Goal: Transaction & Acquisition: Purchase product/service

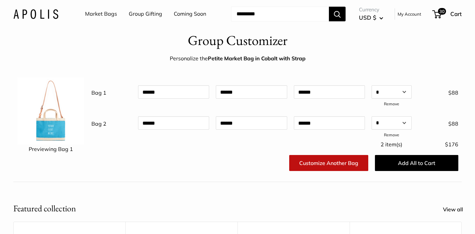
scroll to position [17, 0]
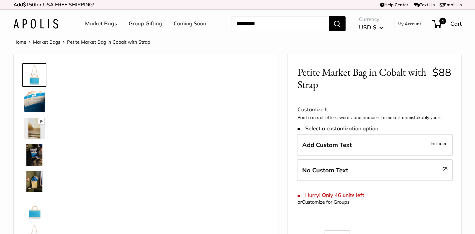
select select "**"
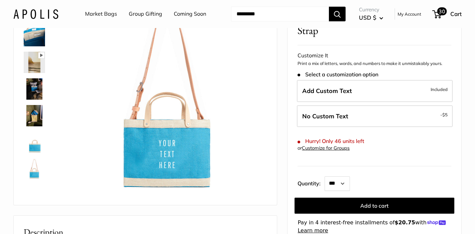
click at [436, 14] on span at bounding box center [436, 14] width 2 height 2
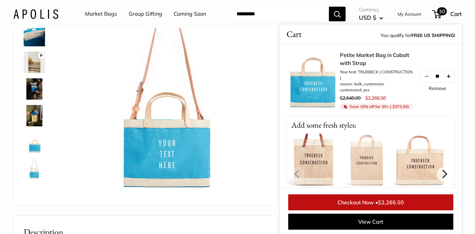
click at [448, 80] on button "Increase quantity by 1" at bounding box center [448, 76] width 11 height 12
click at [449, 79] on button "Increase quantity by 1" at bounding box center [448, 76] width 11 height 12
click at [451, 77] on button "Increase quantity by 1" at bounding box center [448, 76] width 11 height 12
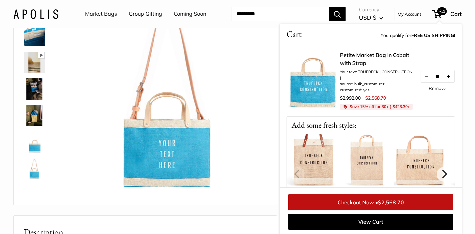
click at [450, 79] on button "Increase quantity by 1" at bounding box center [448, 76] width 11 height 12
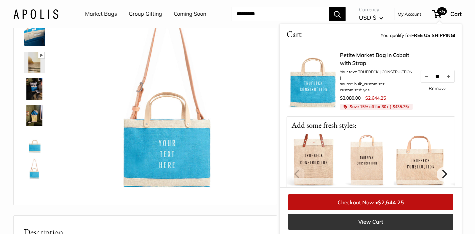
click at [383, 227] on link "View Cart" at bounding box center [370, 222] width 165 height 16
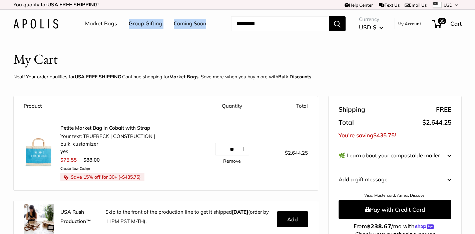
drag, startPoint x: 228, startPoint y: 36, endPoint x: 70, endPoint y: 19, distance: 158.2
click at [72, 19] on header "Market Bags Group Gifting Coming Soon Need help? Text Us: 20919 [EMAIL_ADDRESS]…" at bounding box center [237, 24] width 475 height 28
